Goal: Check status

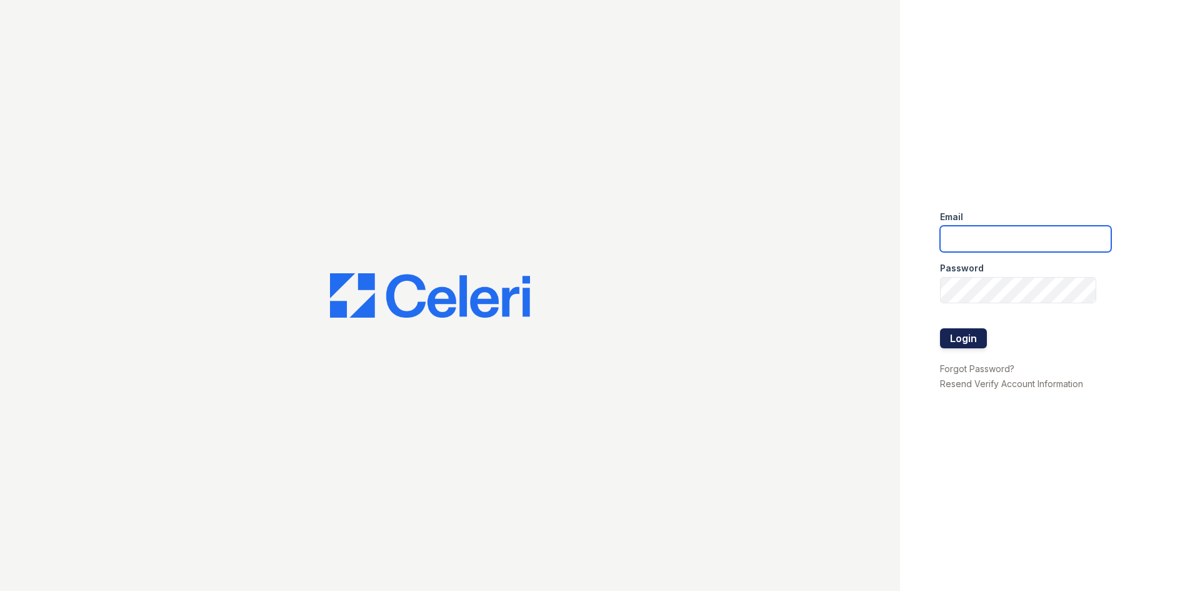
type input "[EMAIL_ADDRESS][DOMAIN_NAME]"
click at [955, 337] on button "Login" at bounding box center [963, 338] width 47 height 20
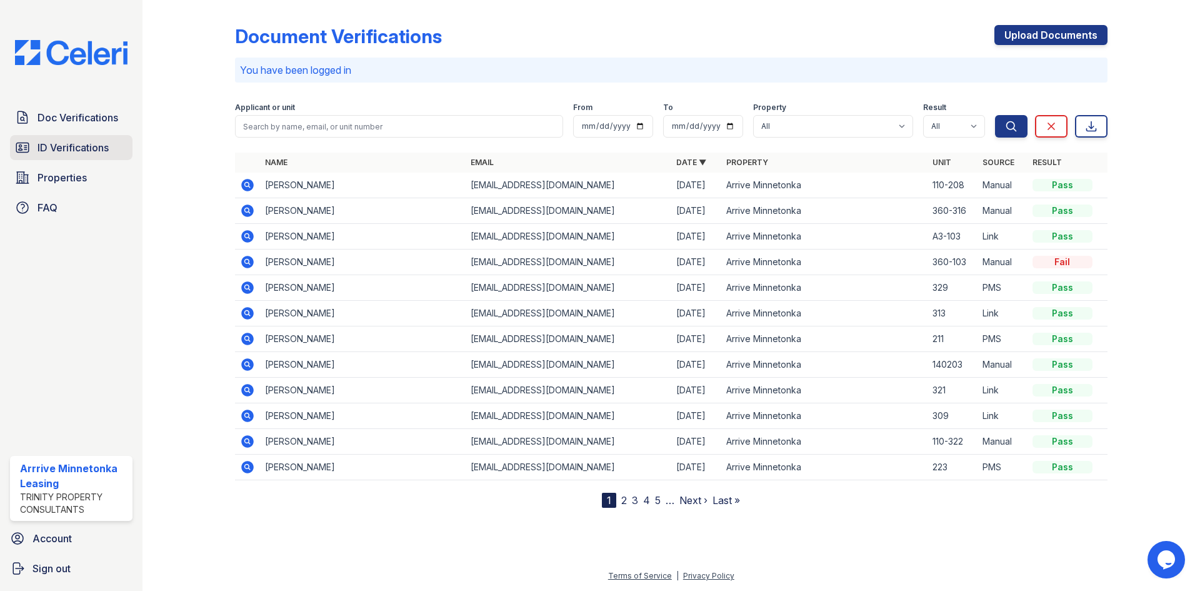
drag, startPoint x: 61, startPoint y: 145, endPoint x: 120, endPoint y: 145, distance: 58.7
click at [61, 145] on span "ID Verifications" at bounding box center [72, 147] width 71 height 15
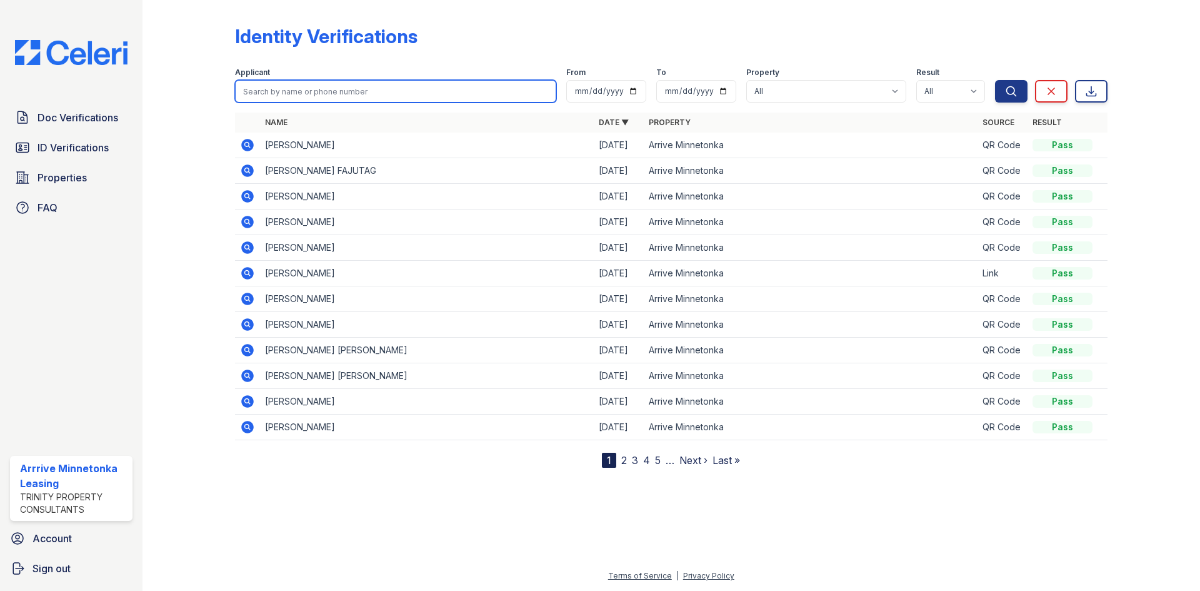
click at [287, 91] on input "search" at bounding box center [395, 91] width 321 height 22
type input "Autumn"
click at [995, 80] on button "Search" at bounding box center [1011, 91] width 32 height 22
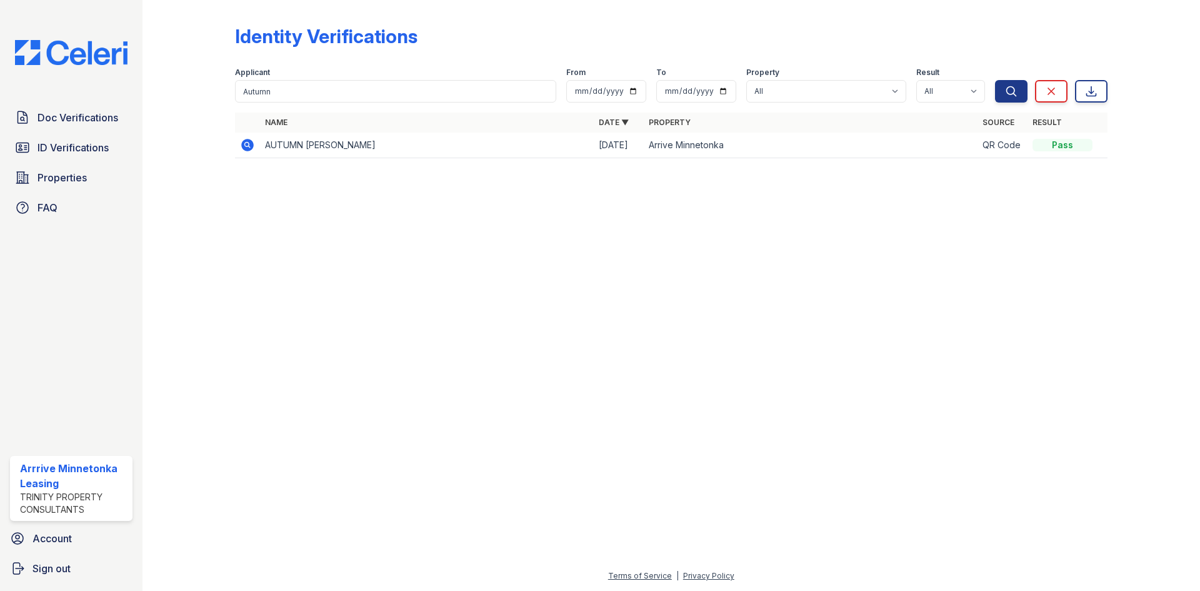
click at [245, 146] on icon at bounding box center [247, 145] width 12 height 12
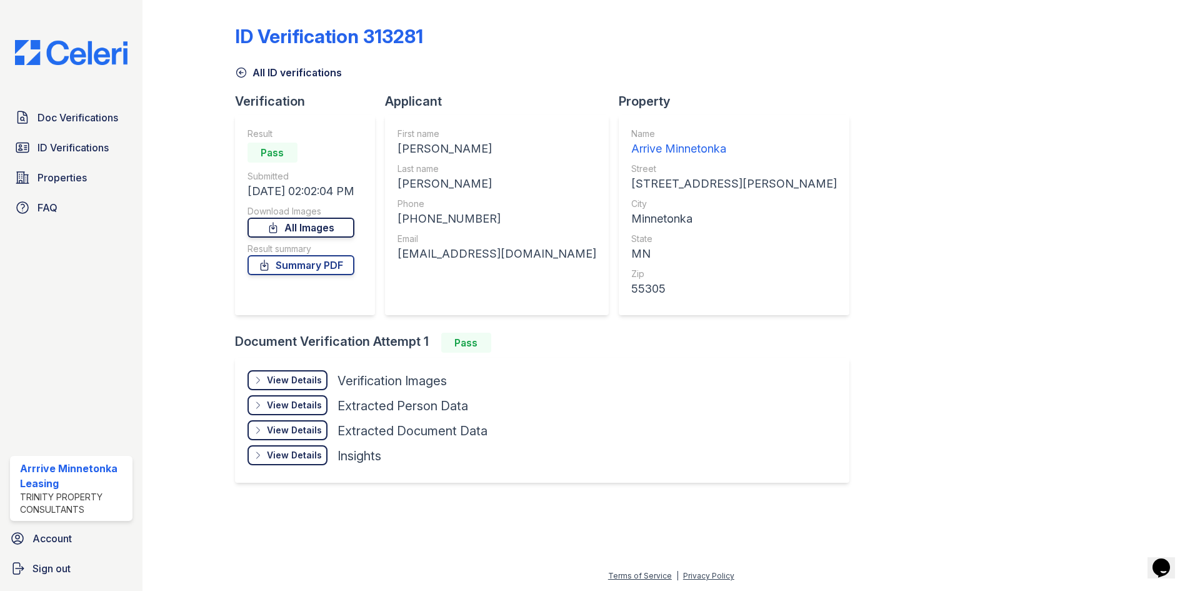
click at [271, 229] on link "All Images" at bounding box center [300, 227] width 107 height 20
click at [276, 267] on link "Summary PDF" at bounding box center [300, 265] width 107 height 20
